Goal: Transaction & Acquisition: Book appointment/travel/reservation

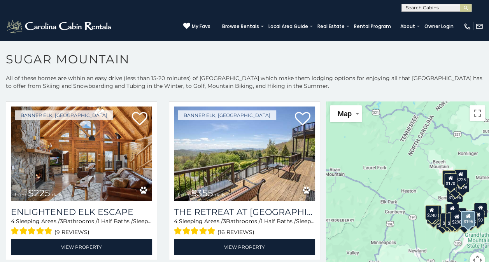
scroll to position [1365, 0]
